Goal: Information Seeking & Learning: Find specific fact

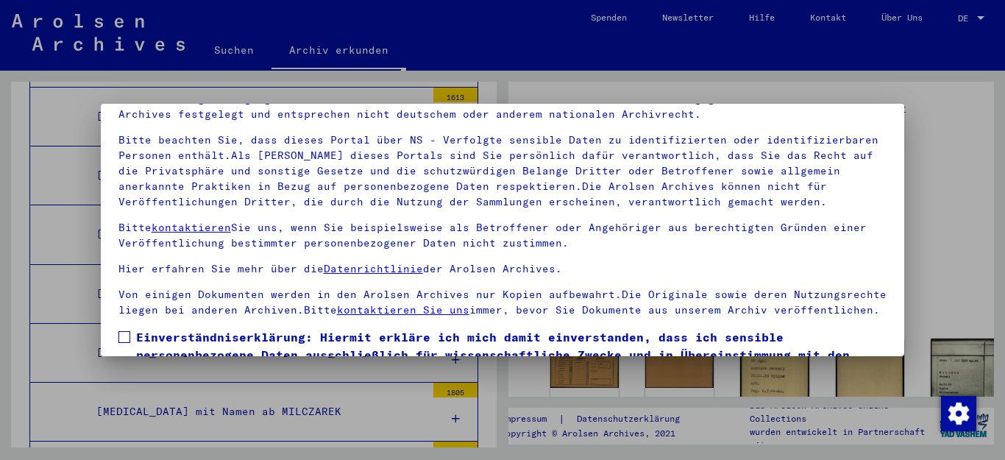
scroll to position [119, 0]
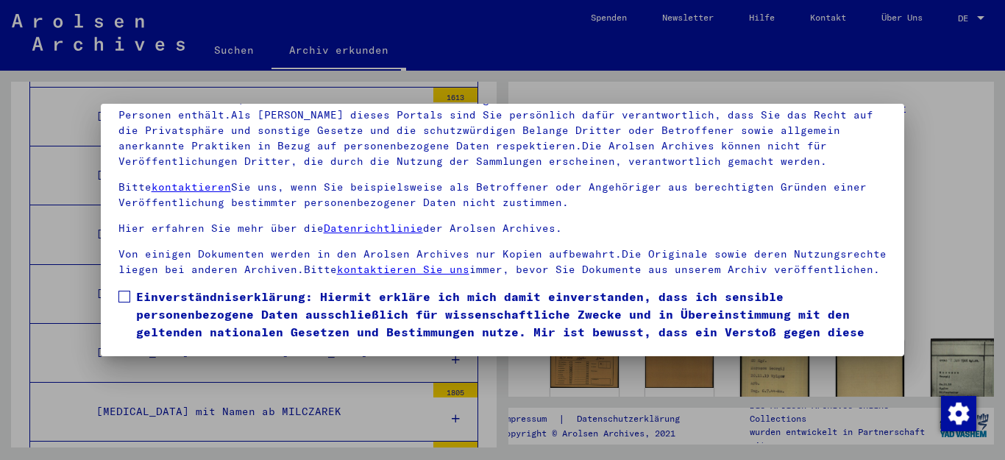
click at [121, 302] on span at bounding box center [124, 297] width 12 height 12
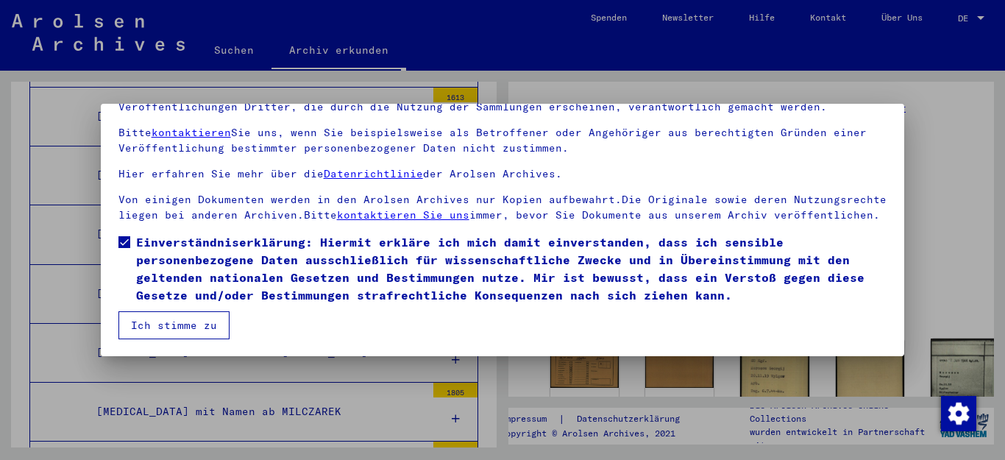
scroll to position [70, 0]
click at [186, 320] on button "Ich stimme zu" at bounding box center [173, 325] width 111 height 28
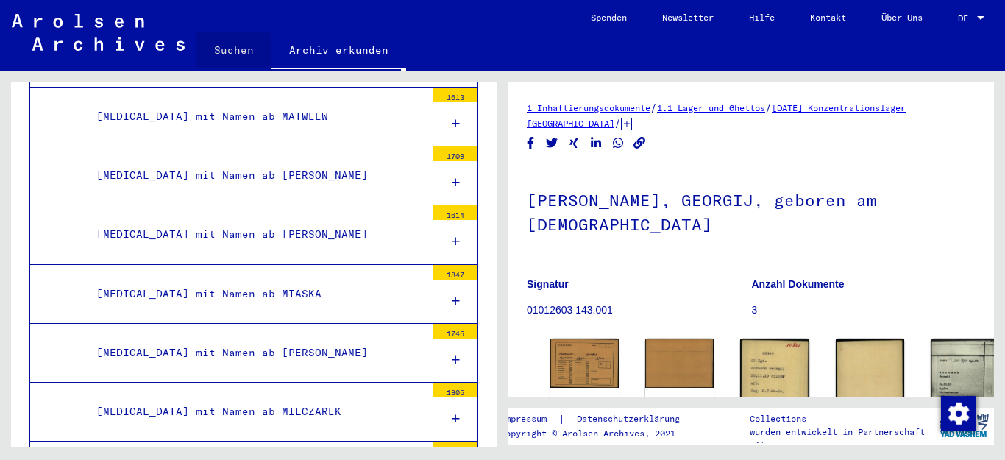
click at [227, 50] on link "Suchen" at bounding box center [233, 49] width 75 height 35
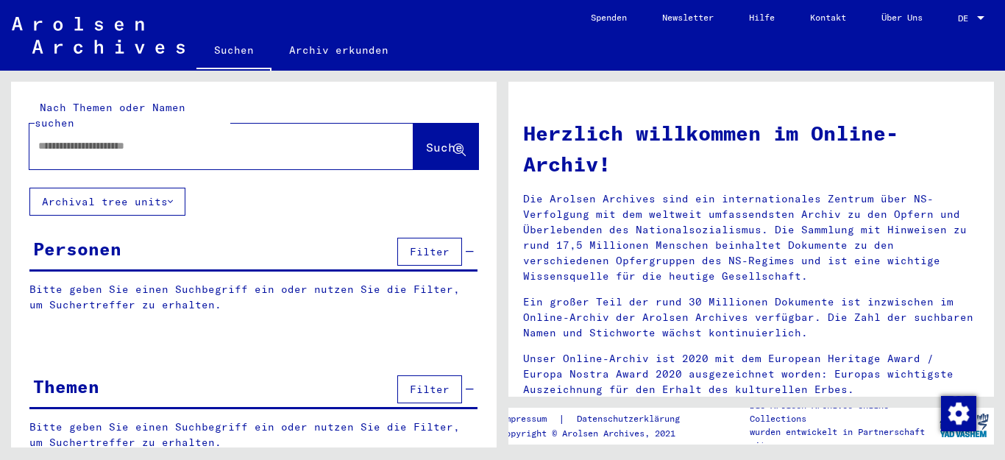
click at [195, 138] on input "text" at bounding box center [203, 145] width 331 height 15
type input "**********"
click at [426, 140] on span "Suche" at bounding box center [444, 147] width 37 height 15
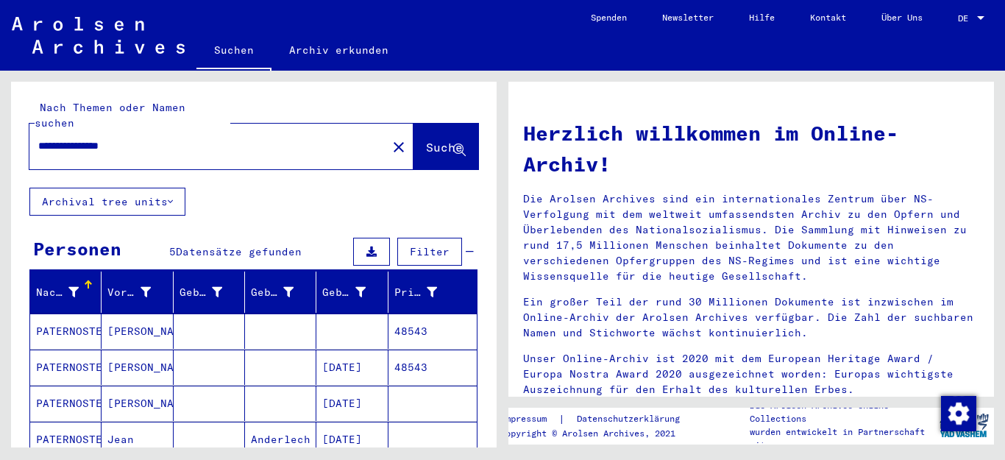
click at [67, 313] on mat-cell "PATERNOSTER" at bounding box center [65, 330] width 71 height 35
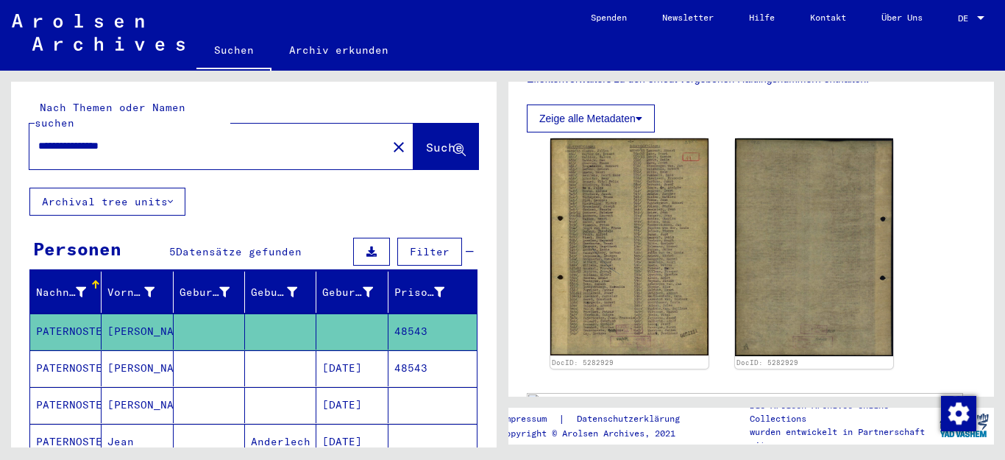
scroll to position [442, 0]
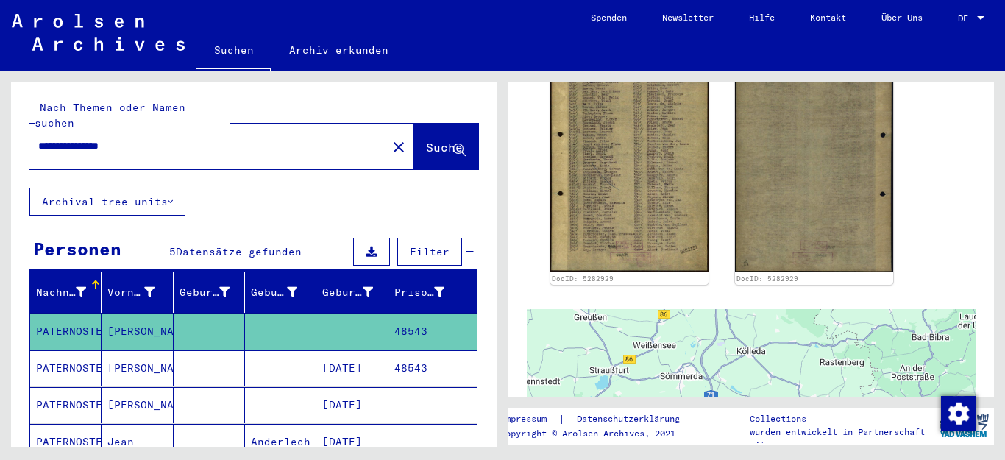
click at [128, 350] on mat-cell "[PERSON_NAME]" at bounding box center [137, 368] width 71 height 36
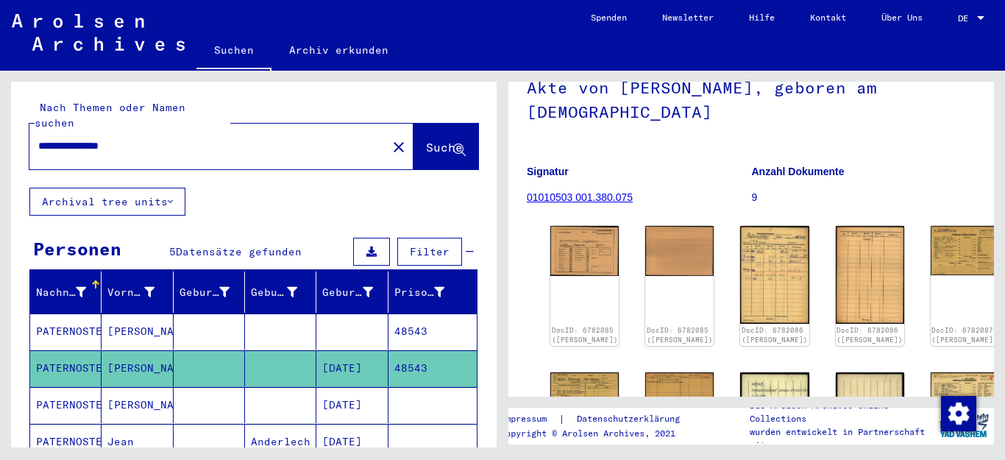
scroll to position [147, 0]
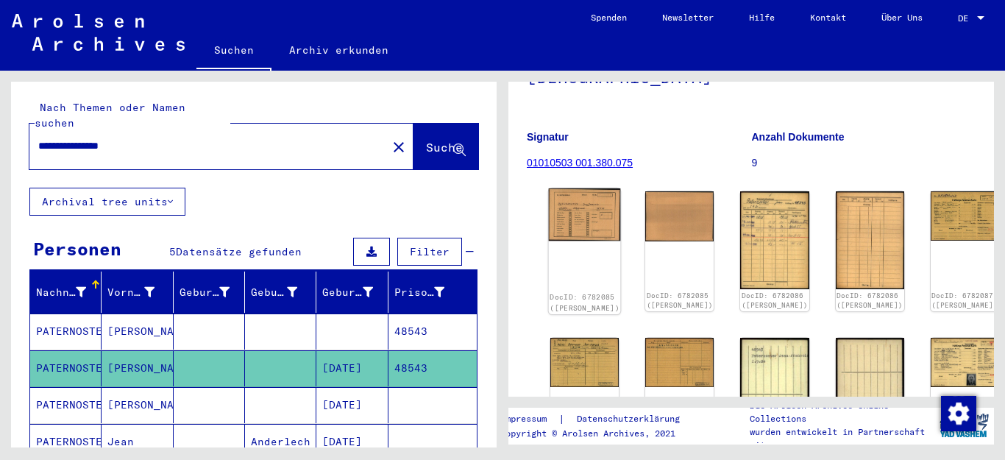
click at [575, 208] on img at bounding box center [585, 214] width 72 height 52
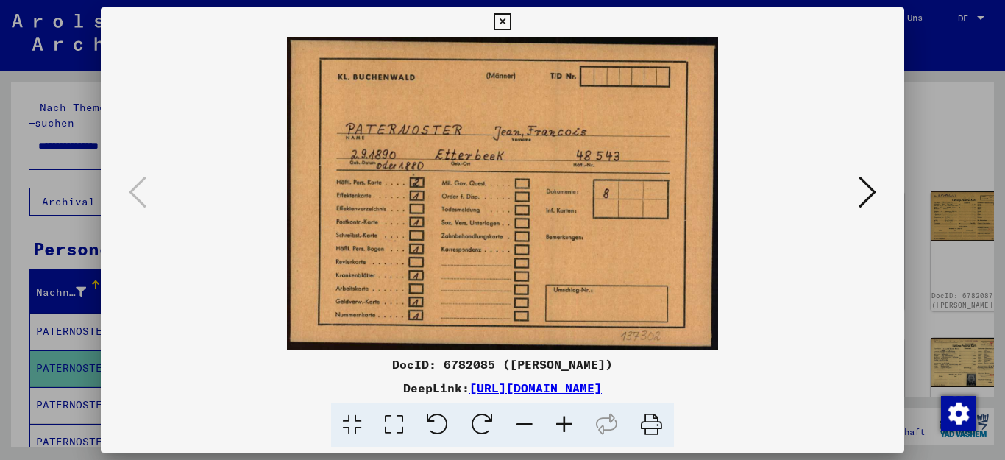
click at [866, 186] on icon at bounding box center [868, 191] width 18 height 35
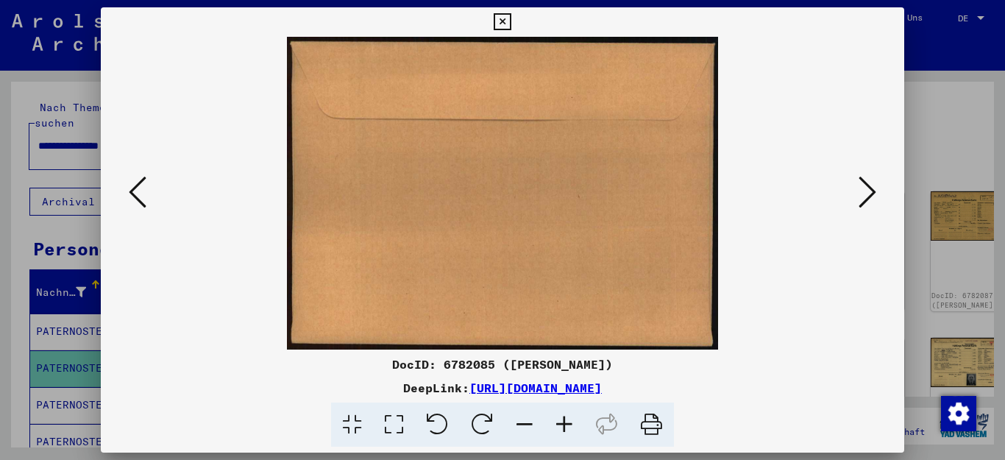
click at [866, 186] on icon at bounding box center [868, 191] width 18 height 35
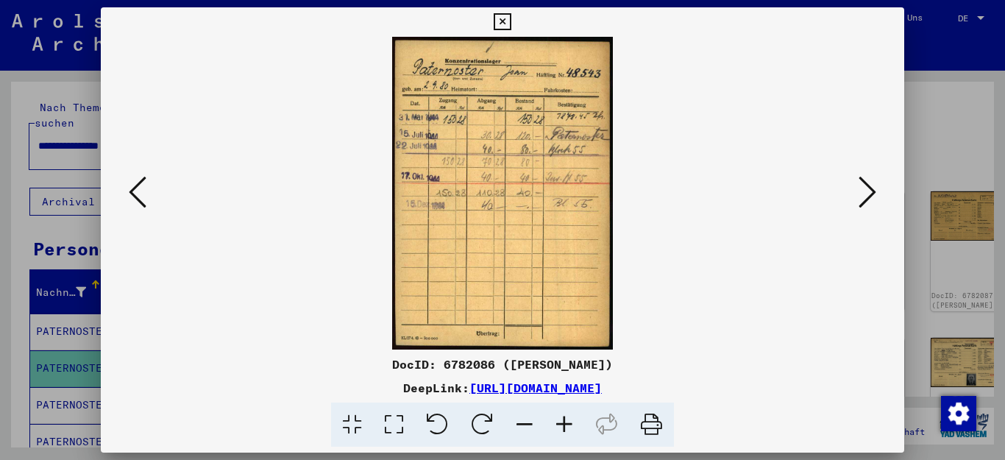
click at [869, 188] on icon at bounding box center [868, 191] width 18 height 35
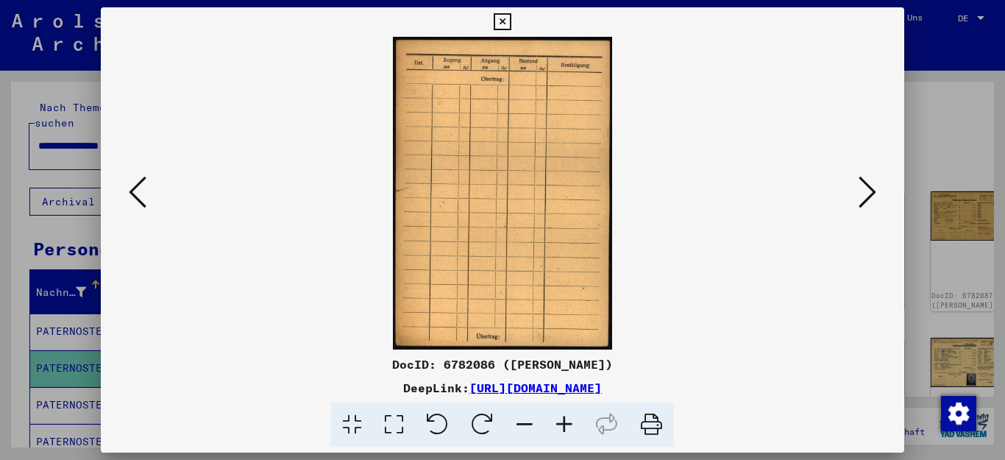
click at [869, 188] on icon at bounding box center [868, 191] width 18 height 35
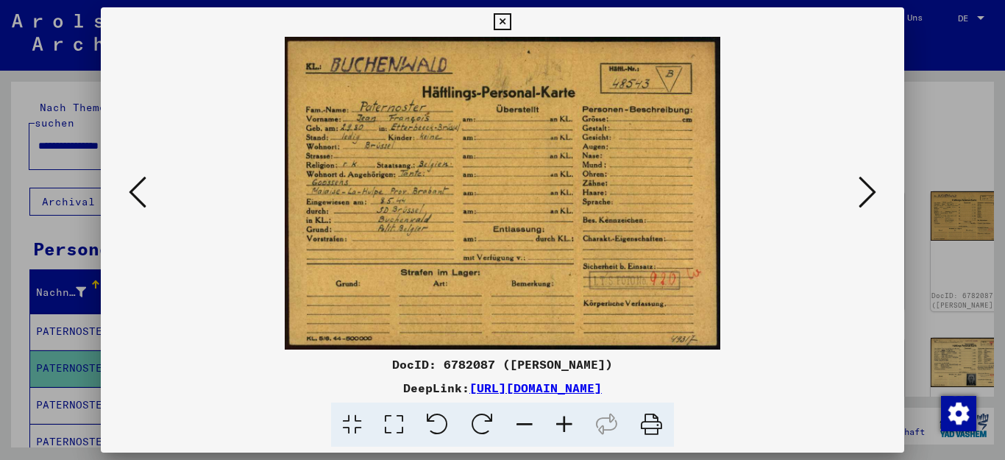
click at [869, 188] on icon at bounding box center [868, 191] width 18 height 35
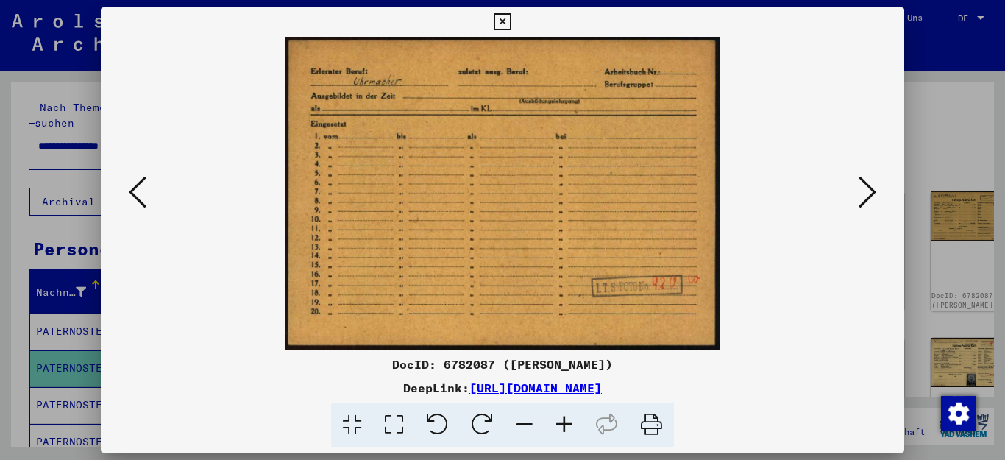
click at [869, 188] on icon at bounding box center [868, 191] width 18 height 35
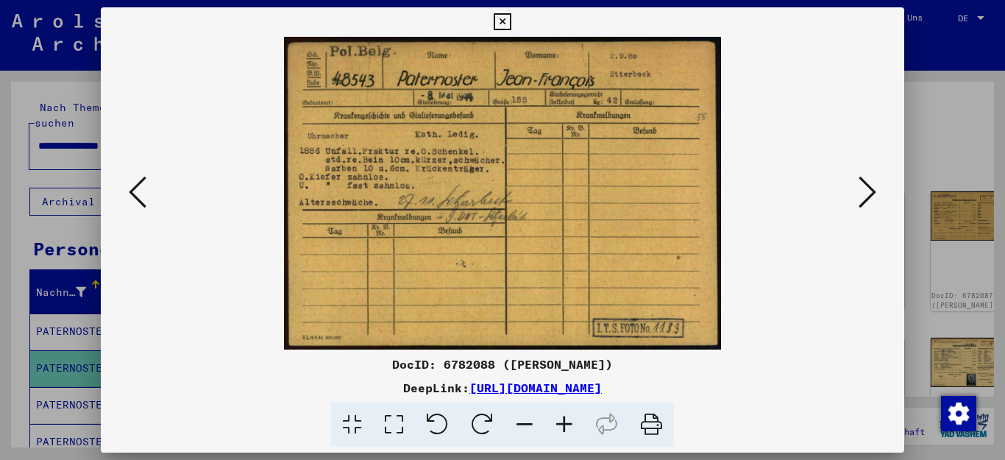
click at [869, 188] on icon at bounding box center [868, 191] width 18 height 35
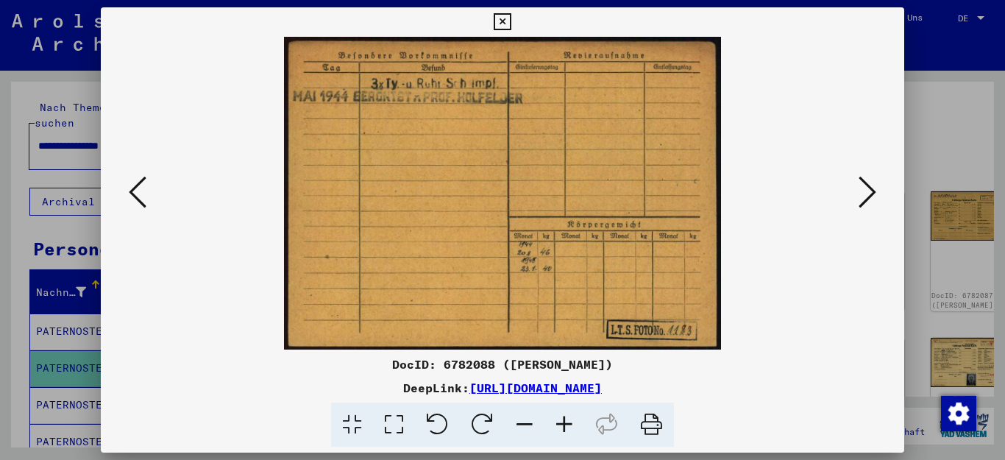
click at [869, 189] on icon at bounding box center [868, 191] width 18 height 35
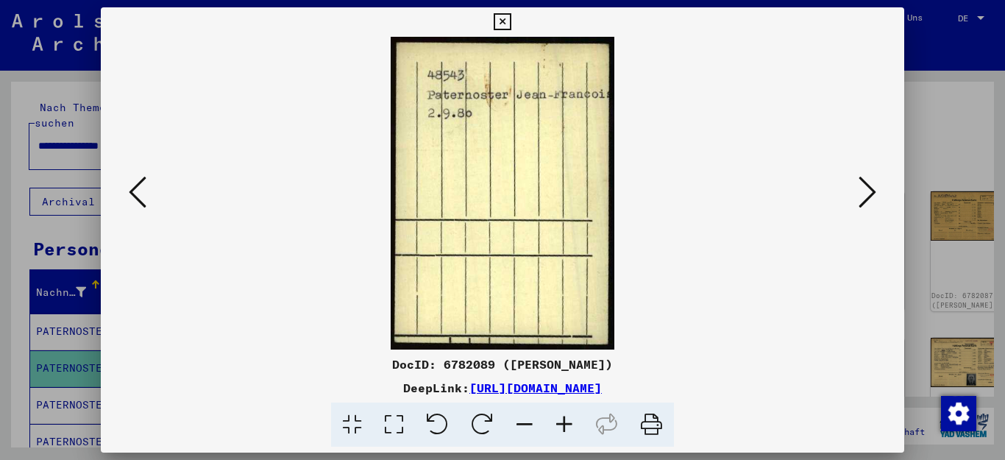
click at [869, 189] on icon at bounding box center [868, 191] width 18 height 35
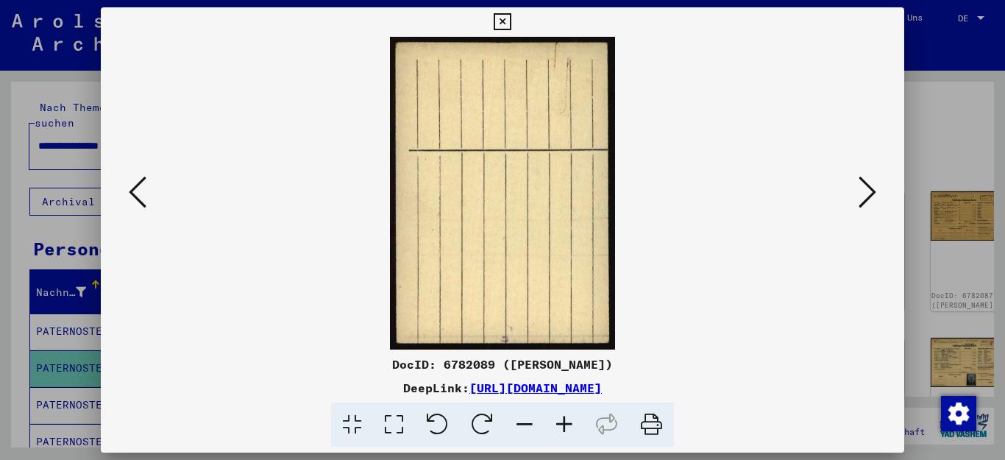
click at [869, 191] on icon at bounding box center [868, 191] width 18 height 35
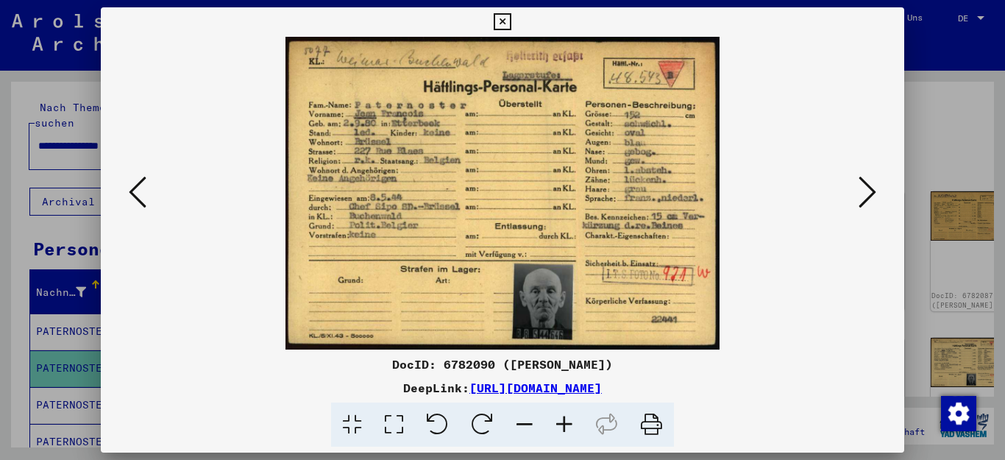
click at [869, 191] on icon at bounding box center [868, 191] width 18 height 35
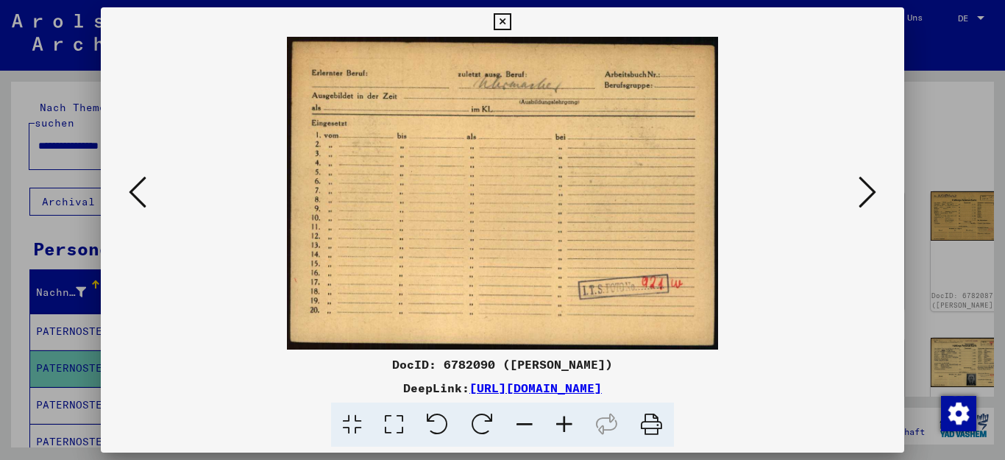
click at [869, 191] on icon at bounding box center [868, 191] width 18 height 35
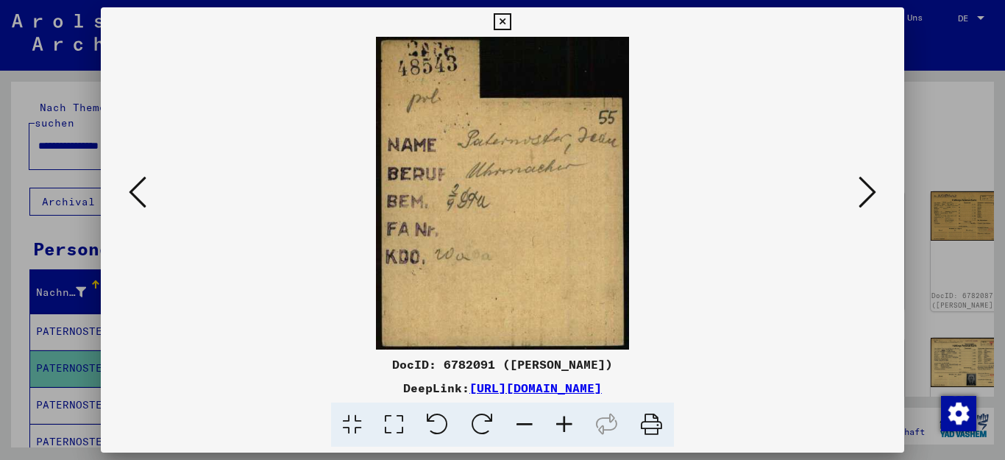
click at [869, 191] on icon at bounding box center [868, 191] width 18 height 35
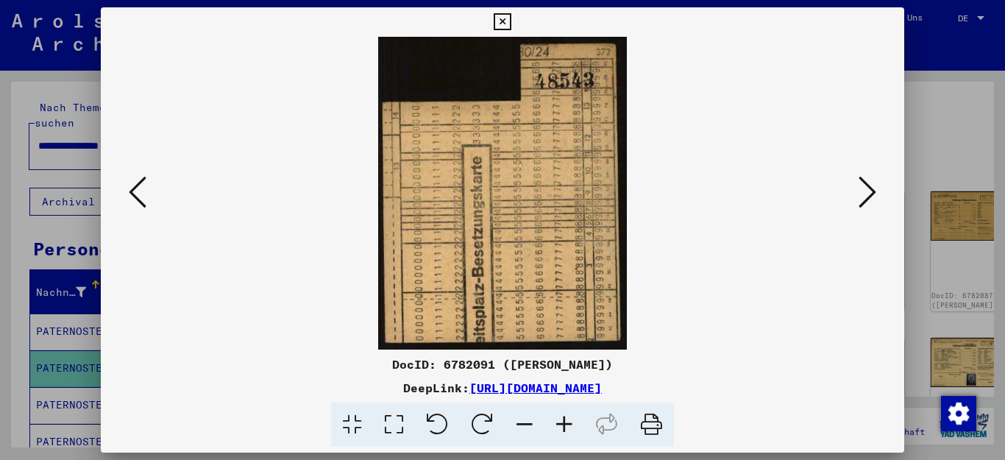
click at [869, 191] on icon at bounding box center [868, 191] width 18 height 35
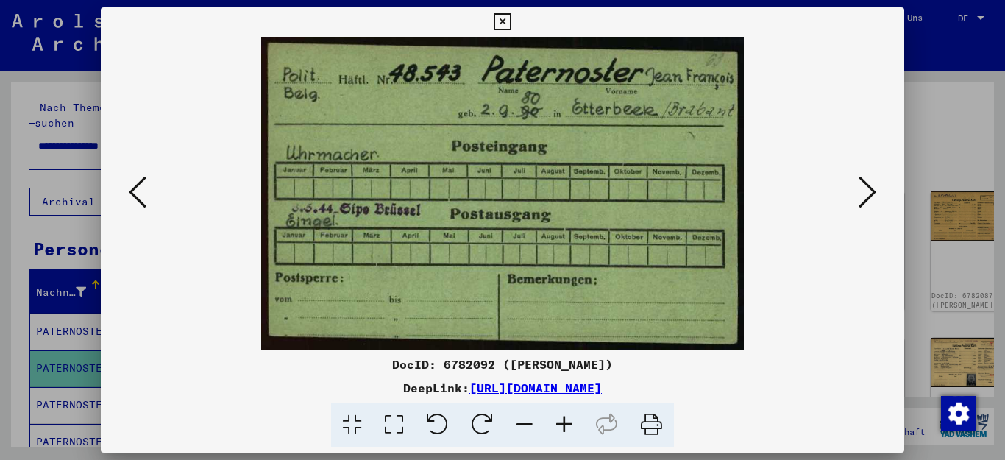
click at [869, 191] on icon at bounding box center [868, 191] width 18 height 35
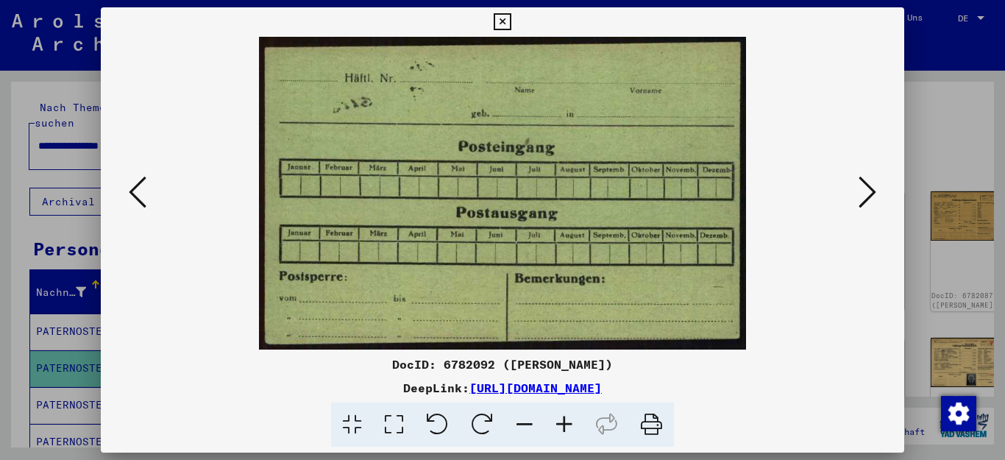
click at [869, 191] on icon at bounding box center [868, 191] width 18 height 35
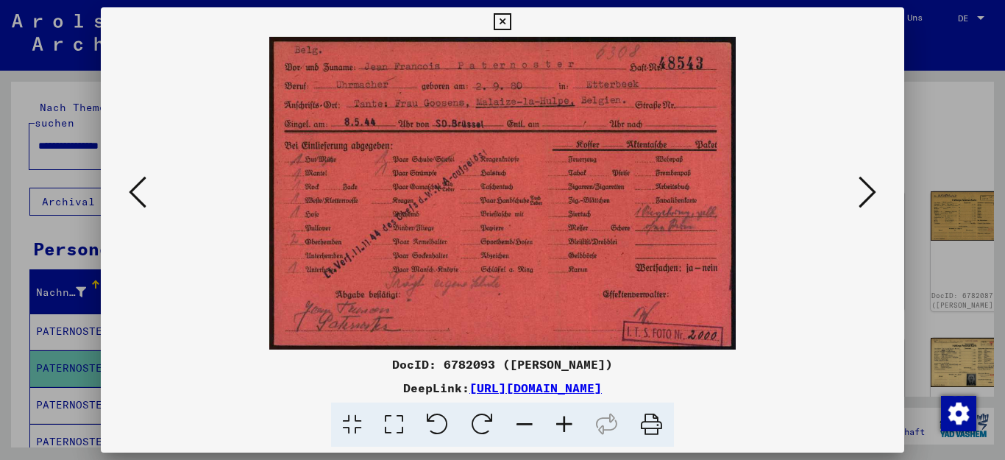
click at [869, 191] on icon at bounding box center [868, 191] width 18 height 35
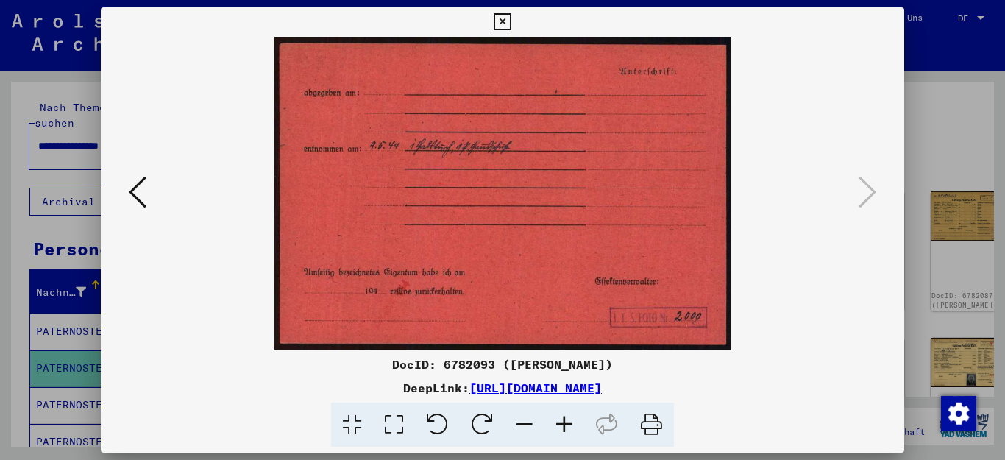
click at [511, 19] on icon at bounding box center [502, 22] width 17 height 18
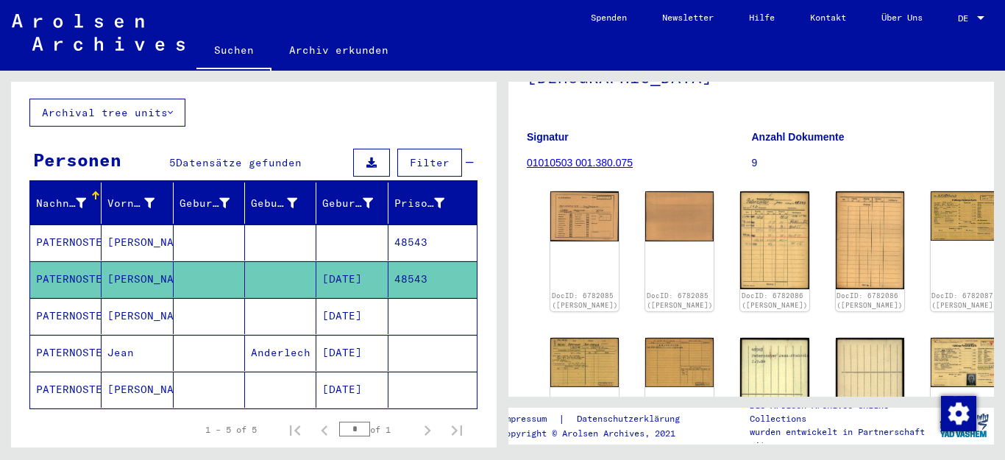
scroll to position [47, 0]
